Goal: Information Seeking & Learning: Learn about a topic

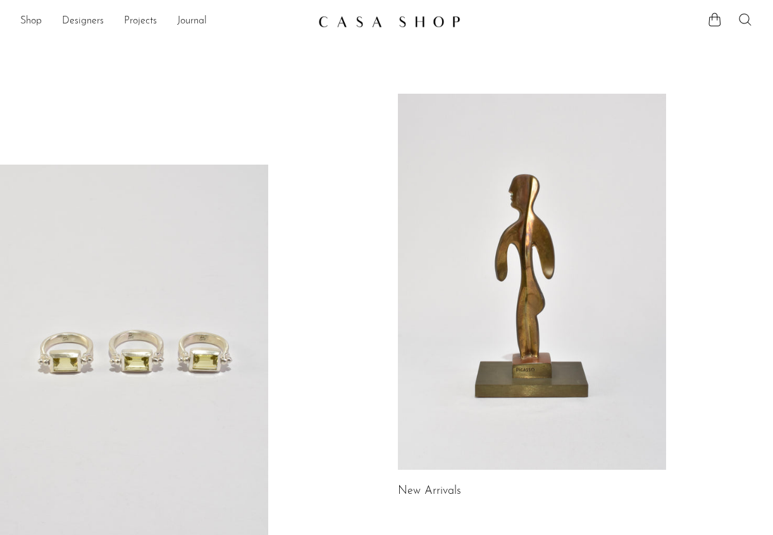
click at [742, 20] on icon at bounding box center [745, 19] width 15 height 15
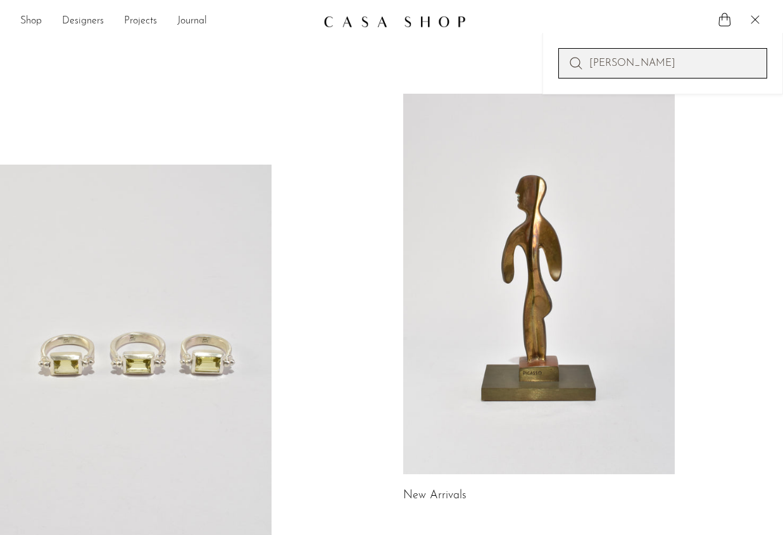
type input "KELLY KLEIN"
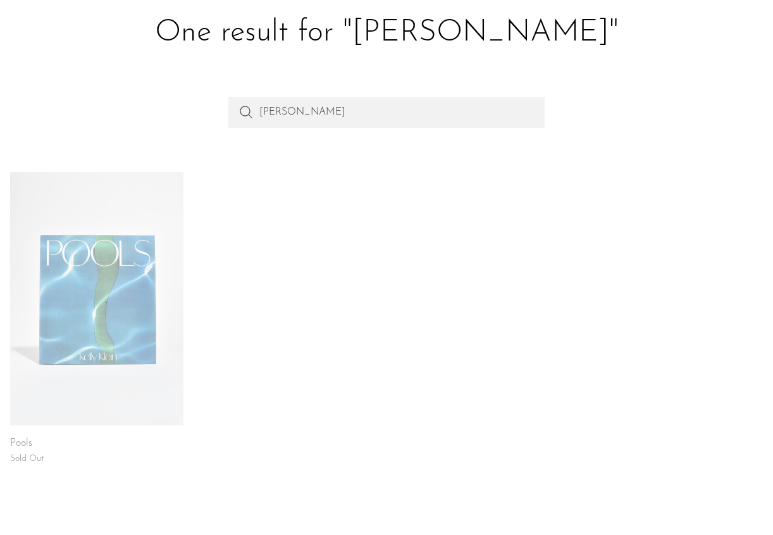
scroll to position [66, 0]
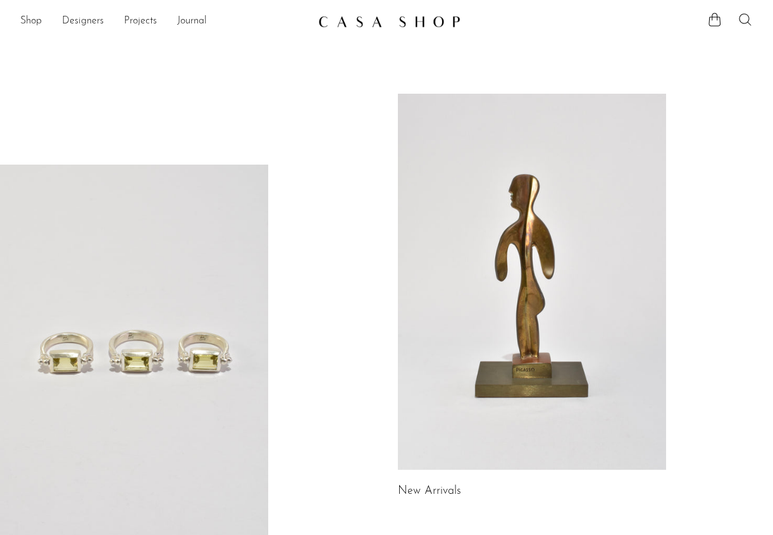
click at [744, 19] on icon at bounding box center [745, 19] width 15 height 15
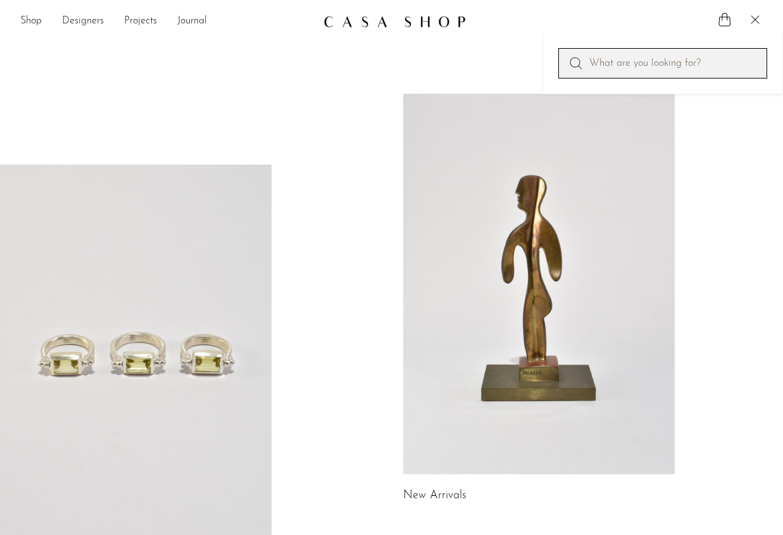
paste input "[US_STATE][PERSON_NAME]"
type input "[US_STATE][PERSON_NAME]"
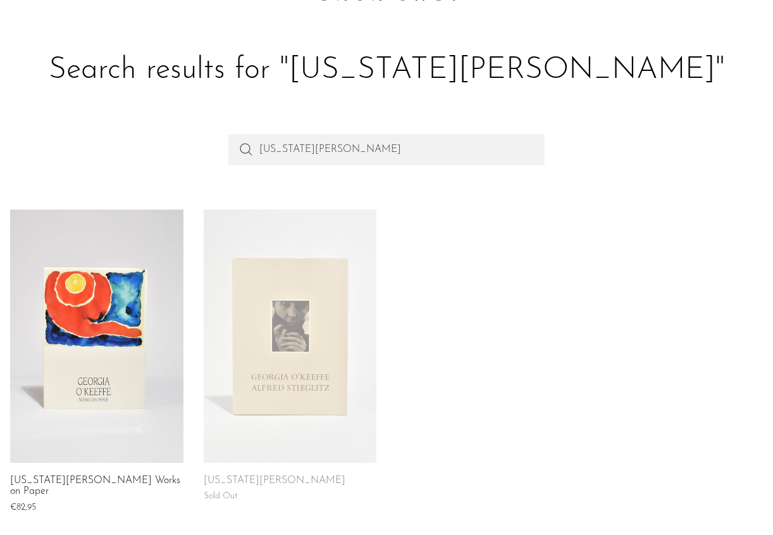
scroll to position [29, 0]
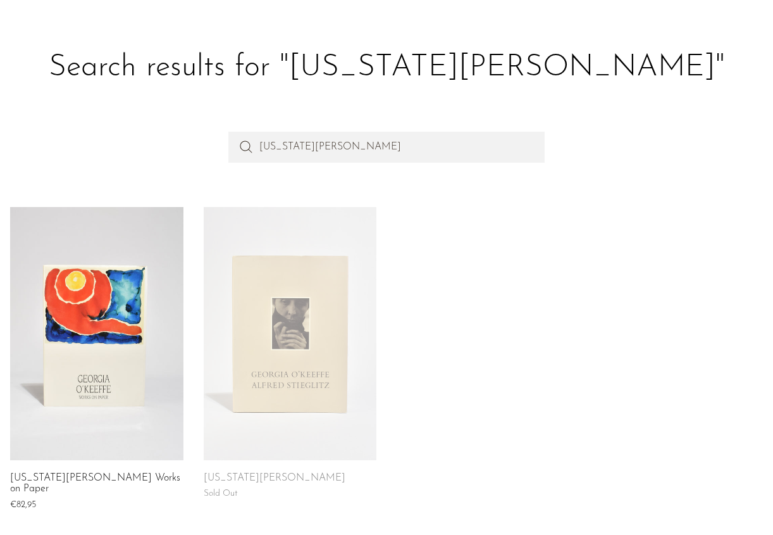
click at [323, 365] on link at bounding box center [290, 333] width 173 height 253
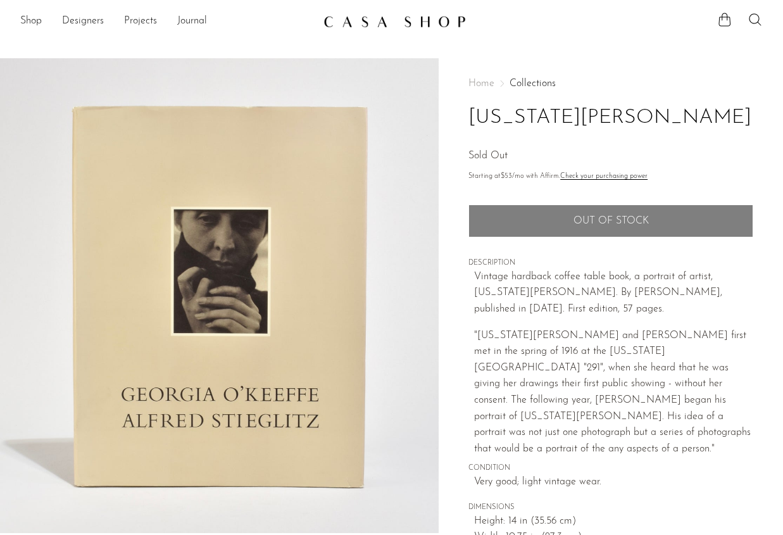
click at [605, 176] on link "Check your purchasing power" at bounding box center [603, 176] width 87 height 7
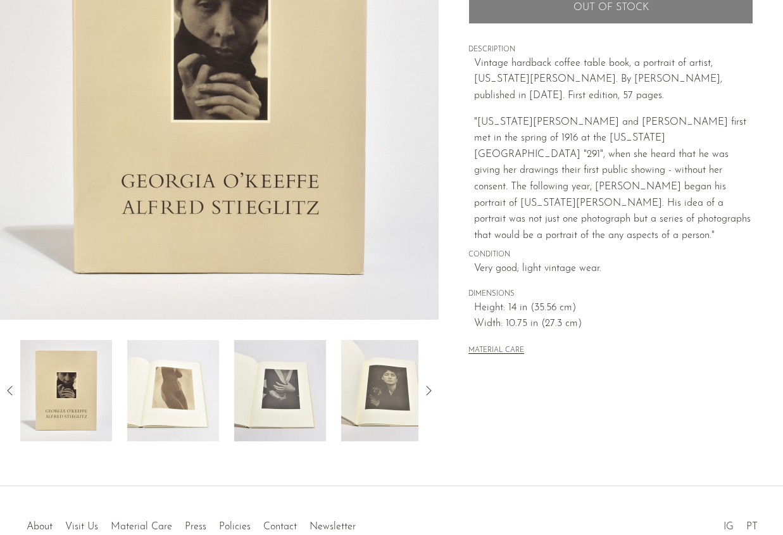
scroll to position [282, 0]
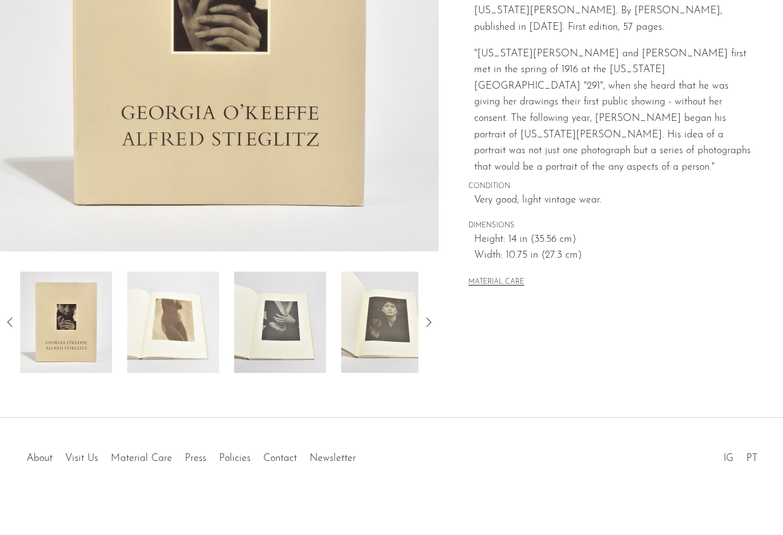
click at [171, 320] on img at bounding box center [173, 321] width 92 height 101
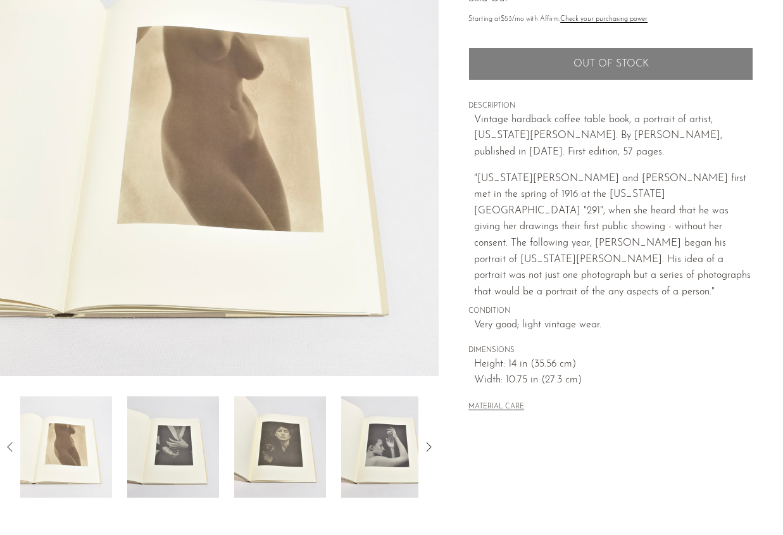
scroll to position [128, 0]
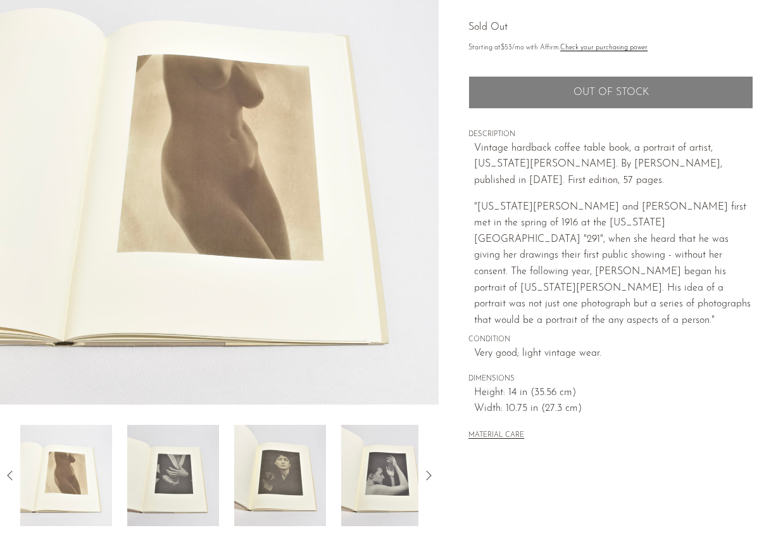
click at [425, 474] on icon at bounding box center [428, 475] width 15 height 15
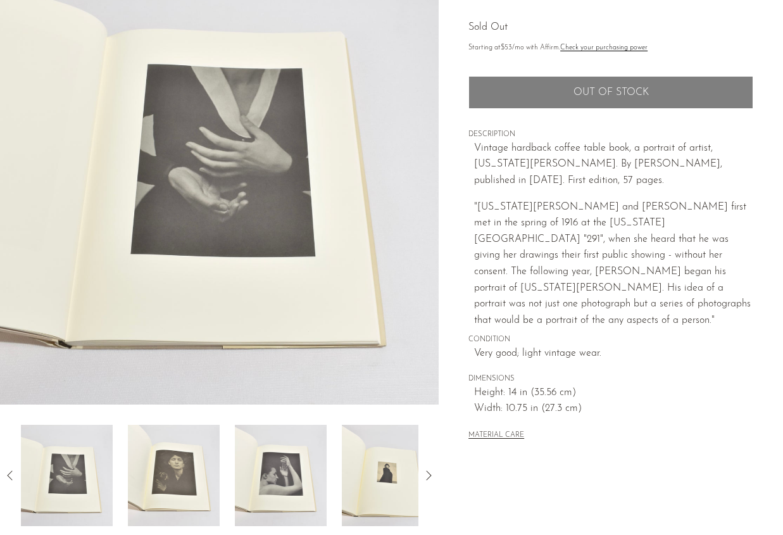
click at [426, 475] on icon at bounding box center [428, 475] width 15 height 15
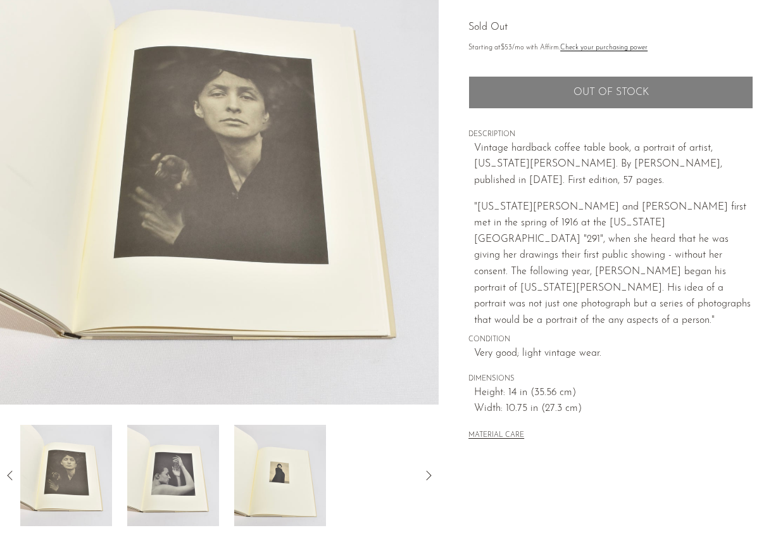
click at [425, 475] on icon at bounding box center [428, 475] width 15 height 15
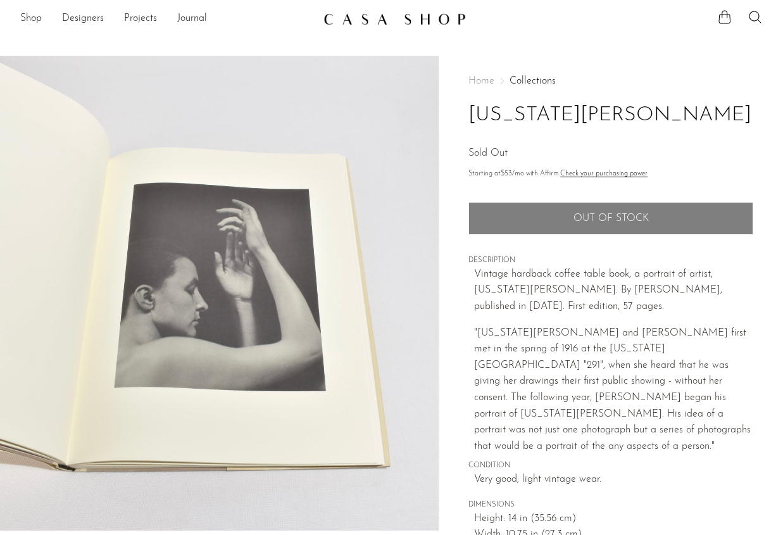
scroll to position [0, 0]
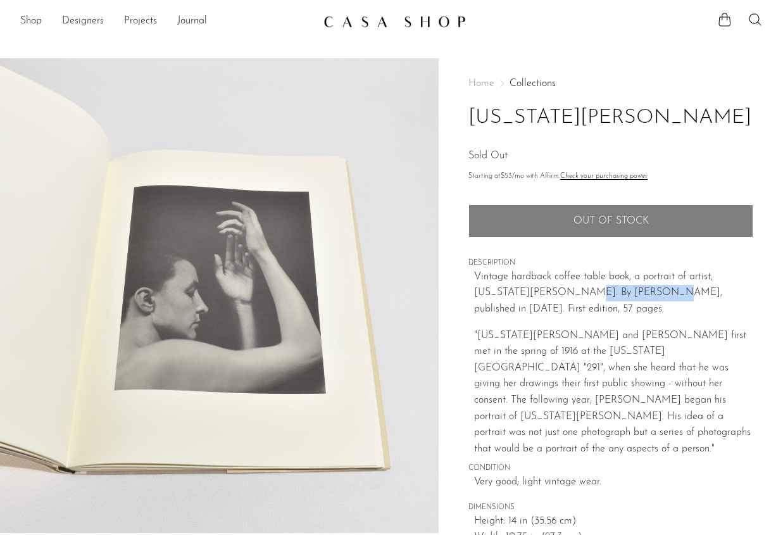
drag, startPoint x: 595, startPoint y: 289, endPoint x: 531, endPoint y: 290, distance: 63.9
click at [531, 290] on p "Vintage hardback coffee table book, a portrait of artist, Georgia O'Keeffe. By …" at bounding box center [613, 293] width 279 height 49
copy p "Alfred Stieglitz"
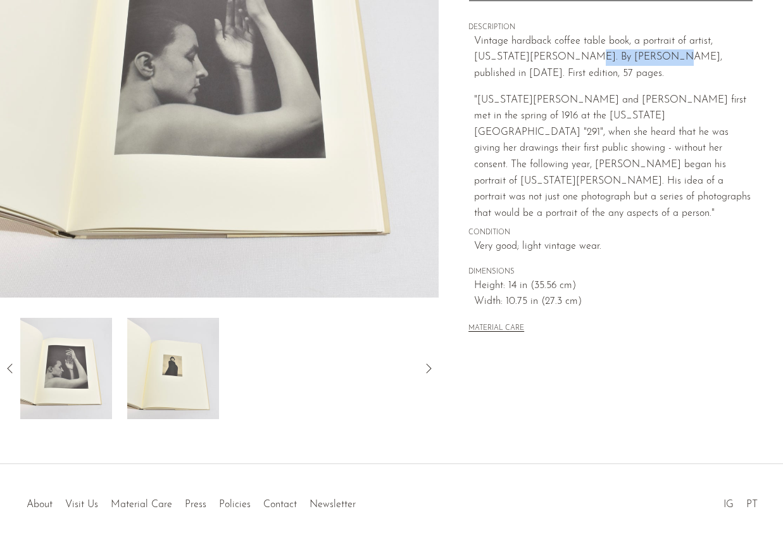
scroll to position [243, 0]
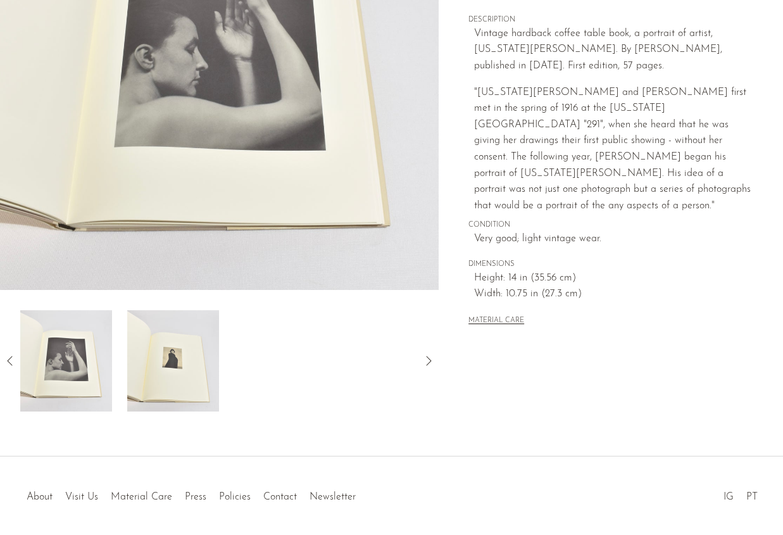
click at [6, 361] on icon at bounding box center [10, 360] width 15 height 15
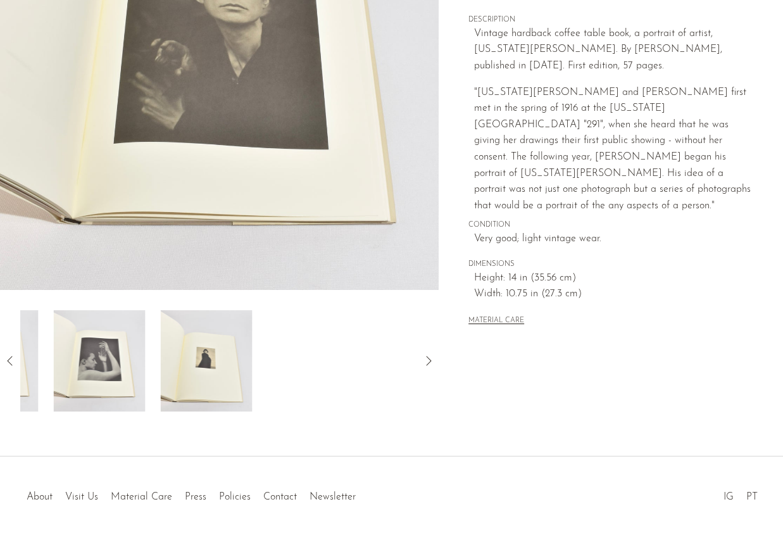
click at [6, 361] on icon at bounding box center [10, 360] width 15 height 15
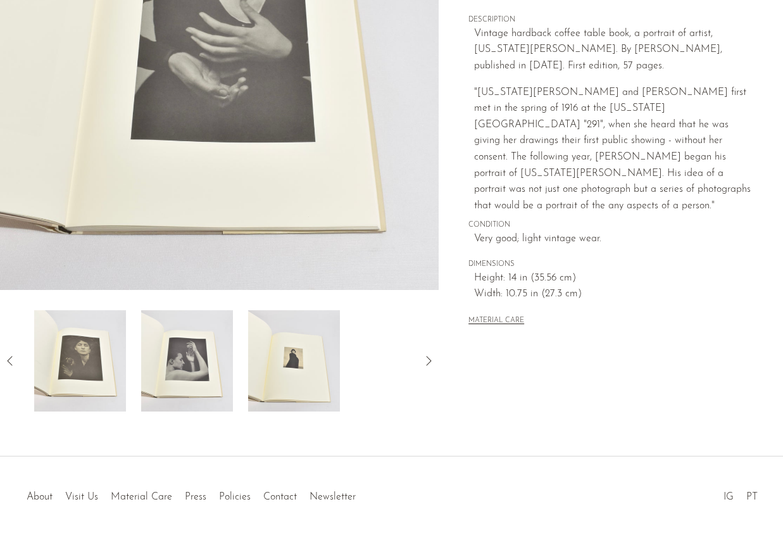
click at [6, 361] on icon at bounding box center [10, 360] width 15 height 15
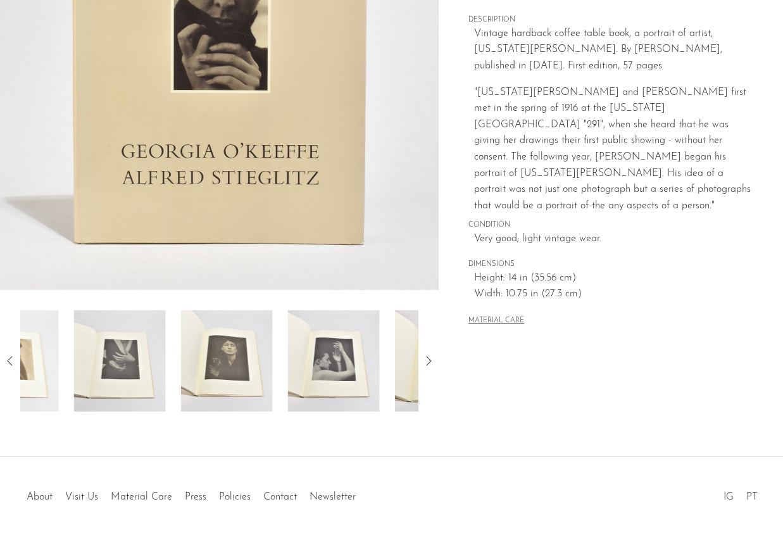
click at [6, 361] on icon at bounding box center [10, 360] width 15 height 15
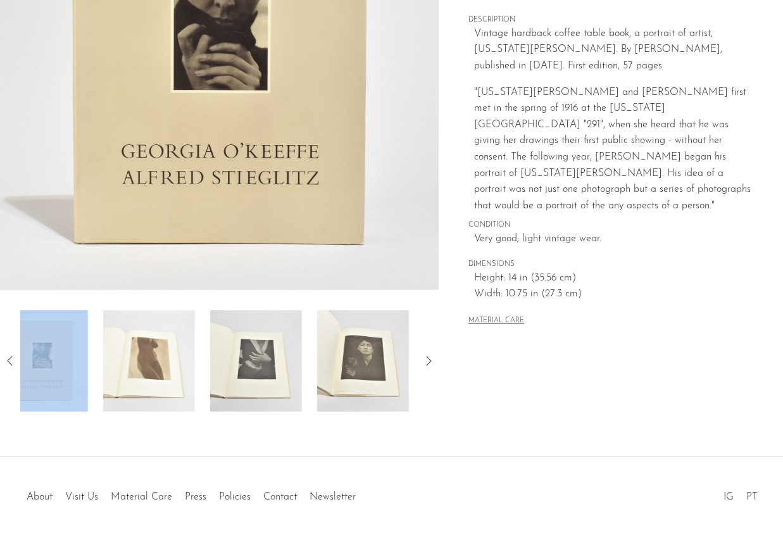
click at [6, 361] on icon at bounding box center [10, 360] width 15 height 15
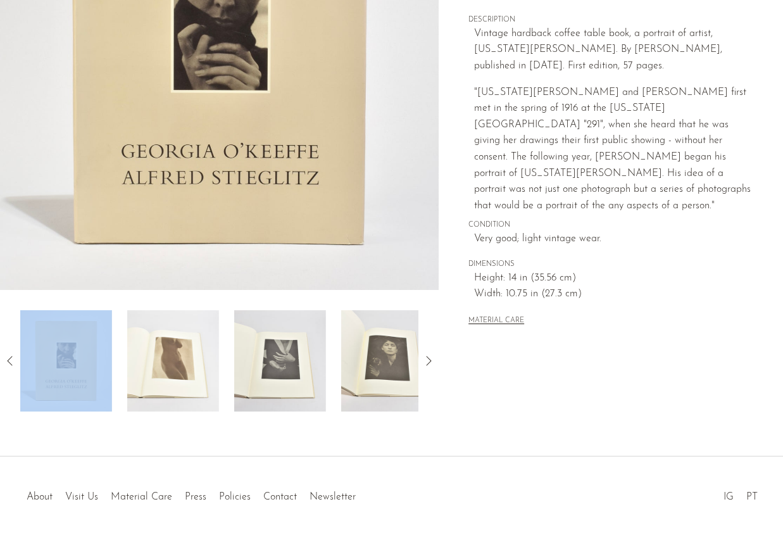
click at [72, 364] on img at bounding box center [66, 360] width 92 height 101
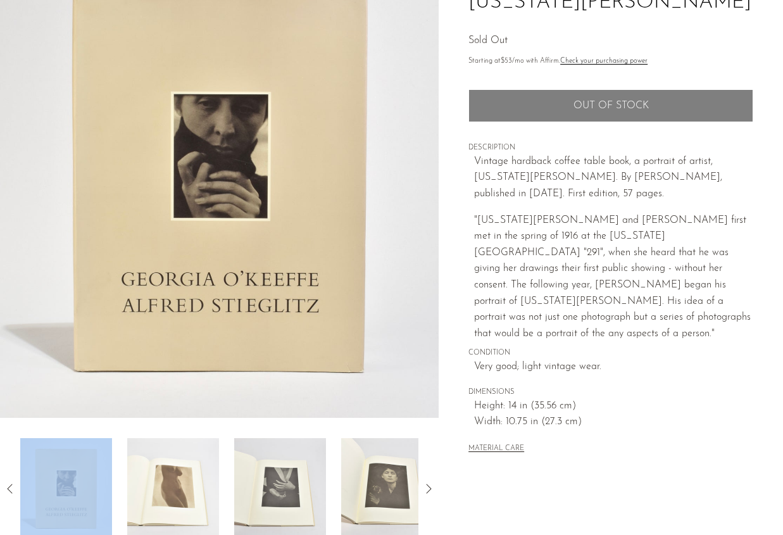
scroll to position [94, 0]
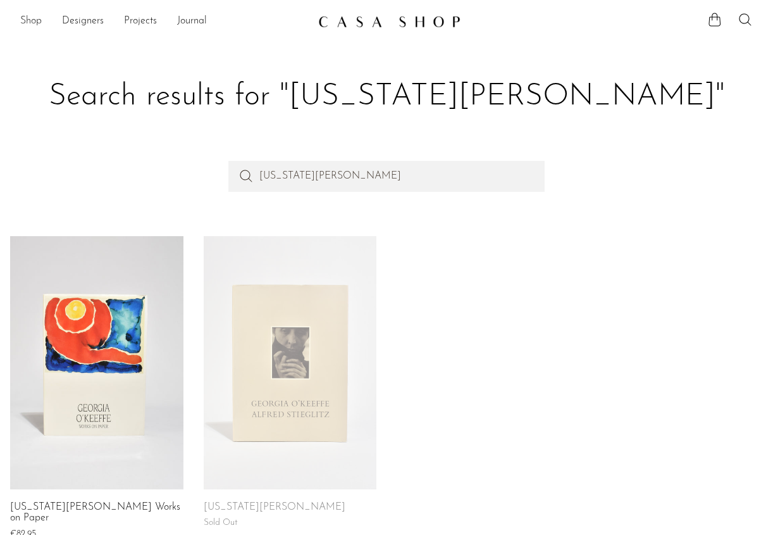
click at [35, 21] on link "Shop" at bounding box center [31, 21] width 22 height 16
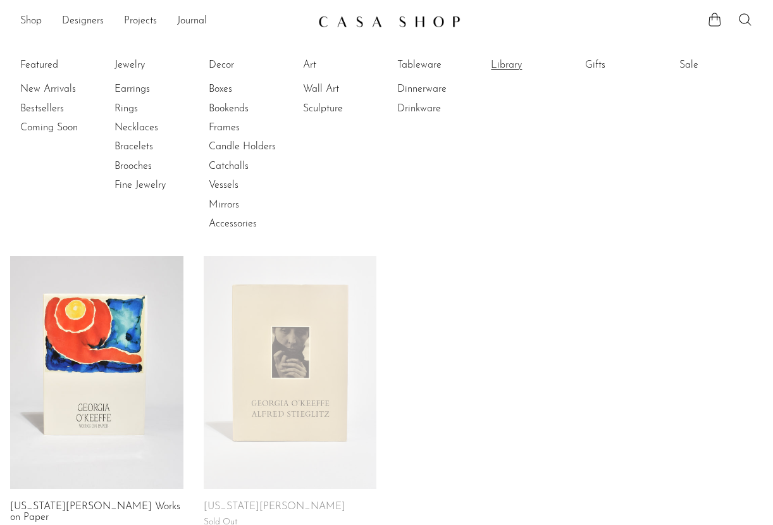
click at [530, 65] on link "Library" at bounding box center [538, 65] width 95 height 14
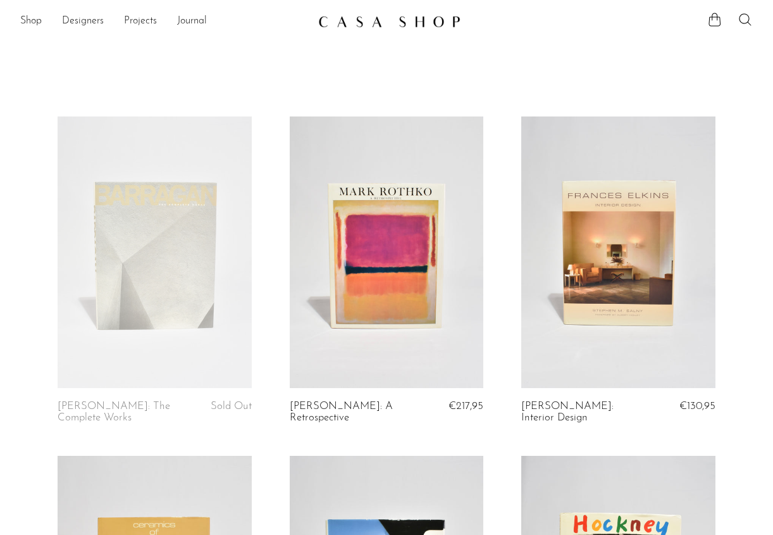
drag, startPoint x: 287, startPoint y: 404, endPoint x: 352, endPoint y: 416, distance: 66.4
click at [352, 416] on article "Mark Rothko: A Retrospective €217,95" at bounding box center [387, 285] width 232 height 339
copy link "Mark Rothko: A Retrospective"
click at [365, 216] on link at bounding box center [387, 251] width 194 height 271
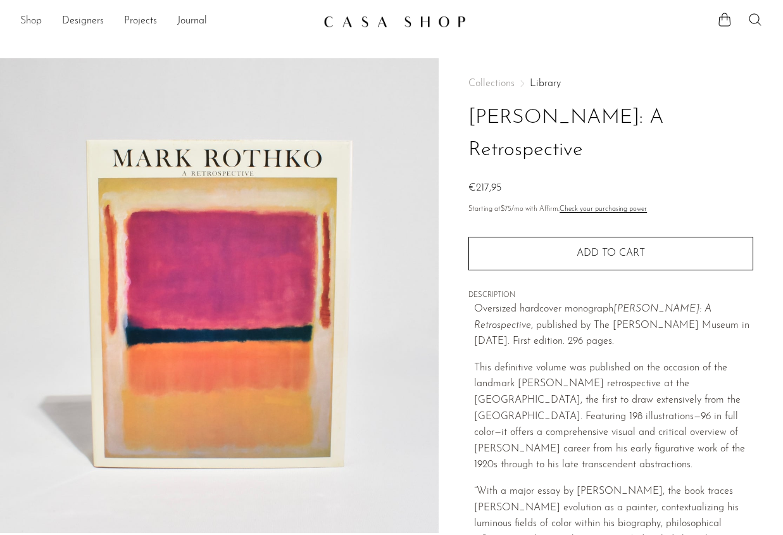
click at [32, 21] on link "Shop" at bounding box center [31, 21] width 22 height 16
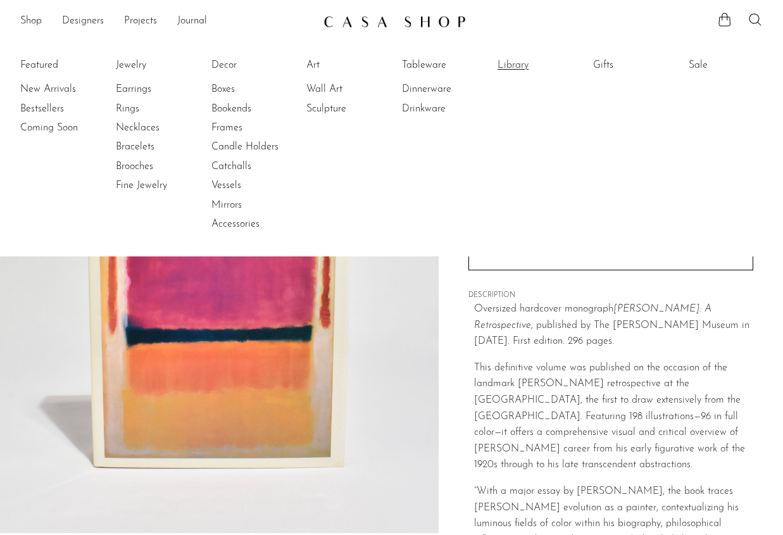
click at [517, 66] on link "Library" at bounding box center [544, 65] width 95 height 14
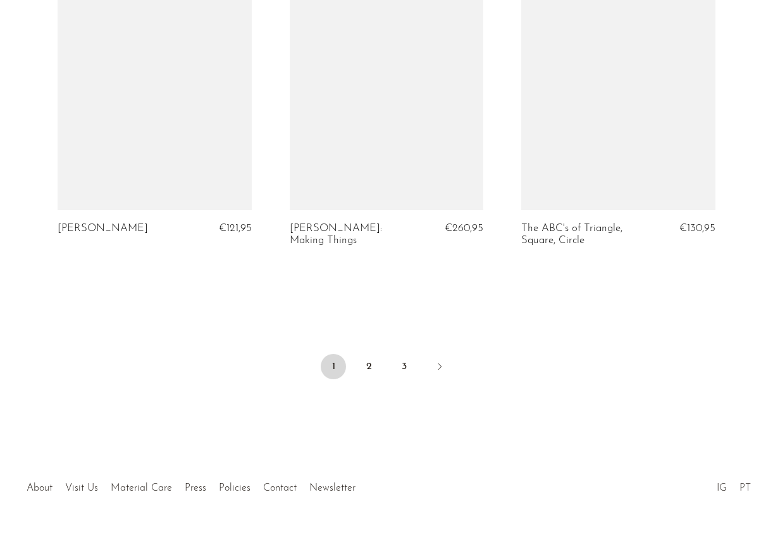
scroll to position [3894, 0]
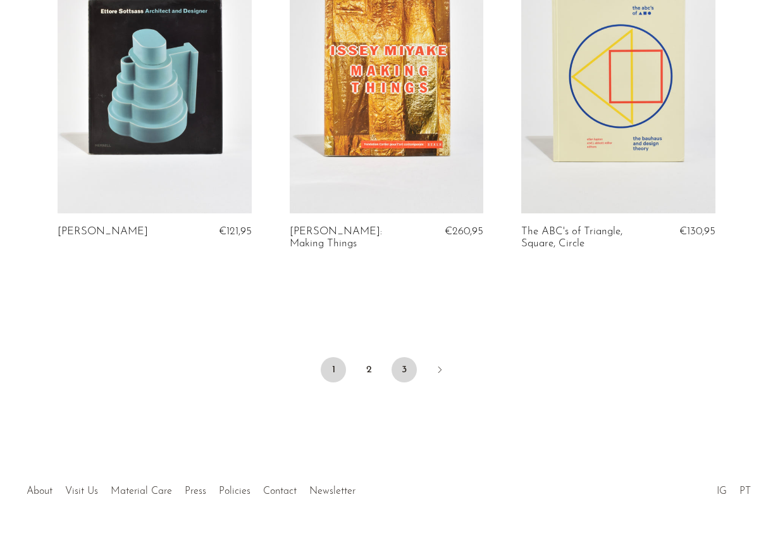
click at [412, 357] on link "3" at bounding box center [404, 369] width 25 height 25
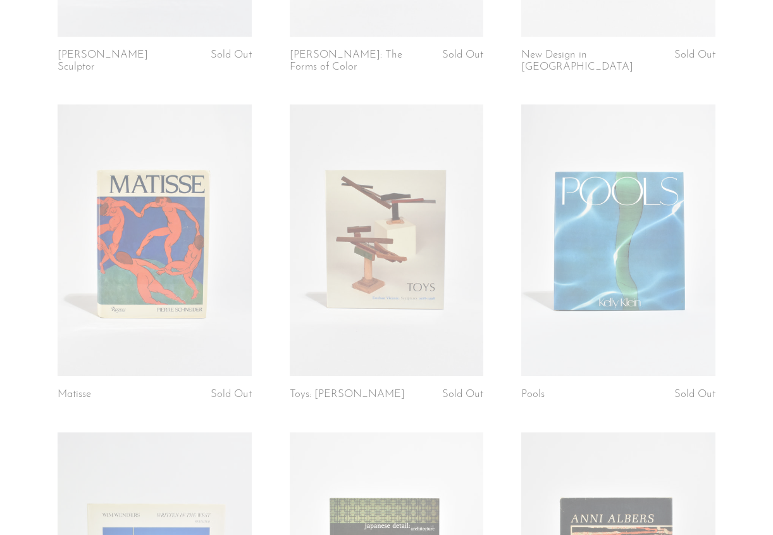
scroll to position [1342, 0]
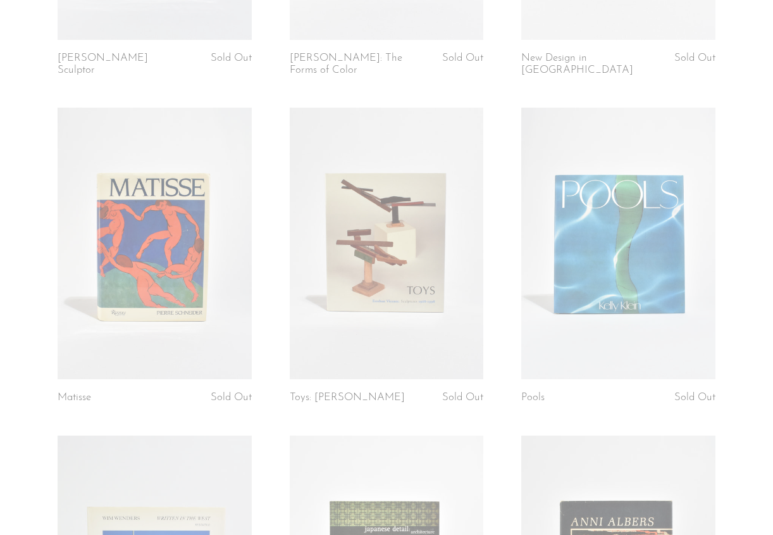
click at [175, 230] on link at bounding box center [155, 243] width 194 height 271
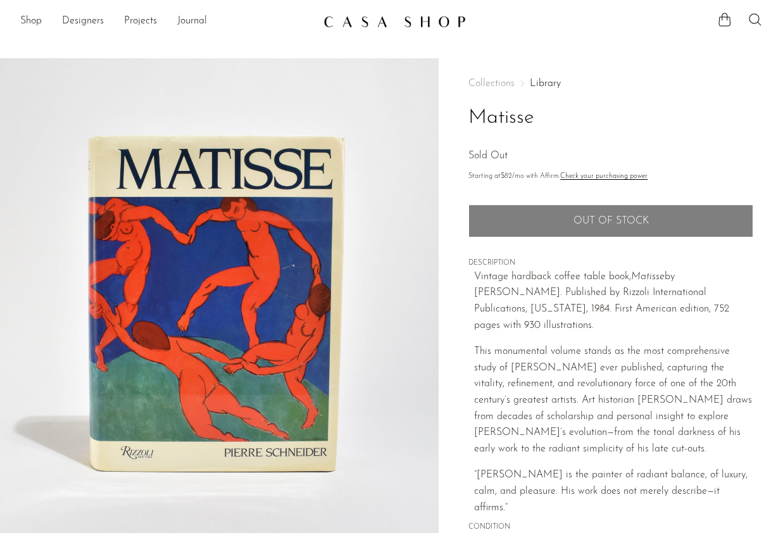
drag, startPoint x: 516, startPoint y: 278, endPoint x: 638, endPoint y: 274, distance: 121.6
click at [638, 274] on p "Vintage hardback coffee table book, Matisse by [PERSON_NAME]. Published by Rizz…" at bounding box center [613, 301] width 279 height 65
copy p "Matisse by [PERSON_NAME]."
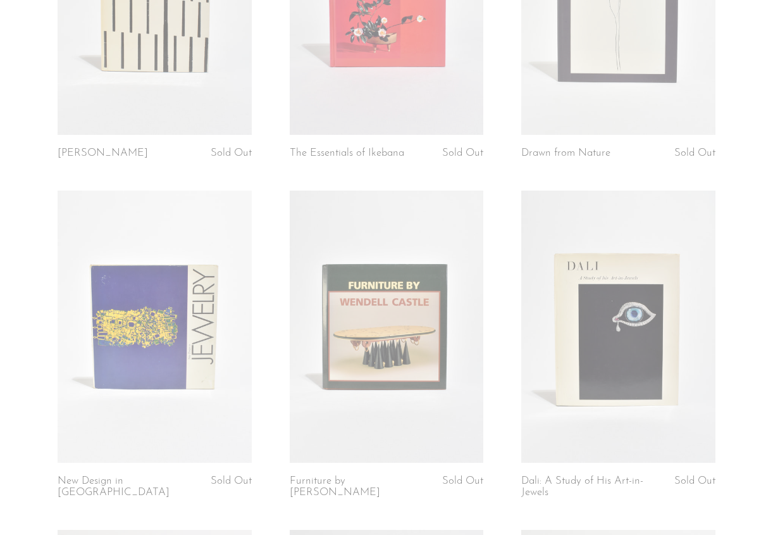
scroll to position [263, 0]
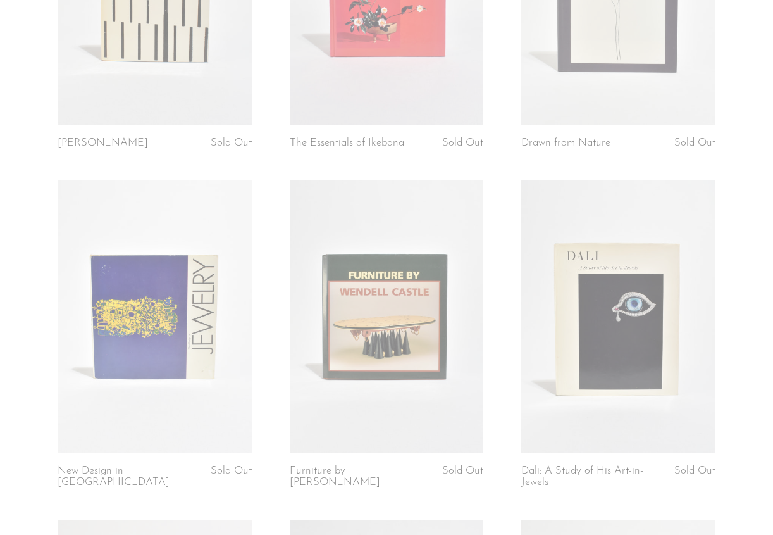
click at [575, 469] on link "Dali: A Study of His Art-in-Jewels" at bounding box center [585, 476] width 128 height 23
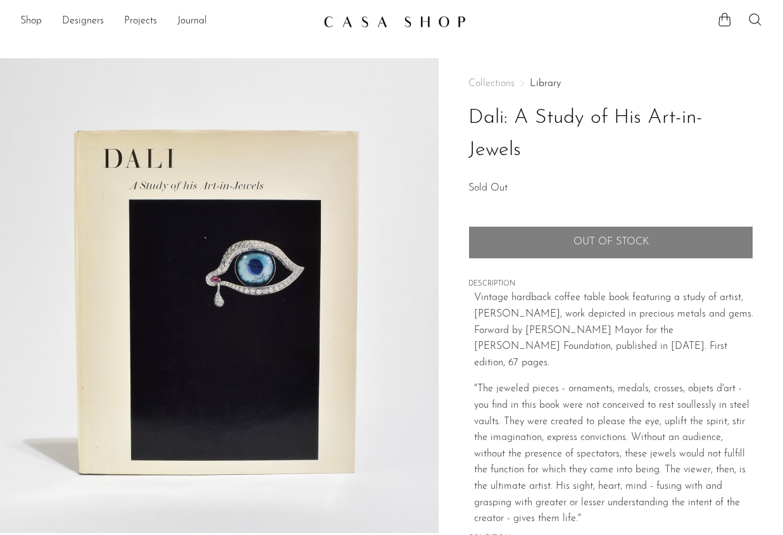
drag, startPoint x: 754, startPoint y: 116, endPoint x: 469, endPoint y: 104, distance: 285.0
click at [469, 104] on div "Collections Library Dali: A Study of His Art-in-Jewels Sold Out Quantity 1 Out …" at bounding box center [610, 359] width 344 height 603
